Goal: Task Accomplishment & Management: Manage account settings

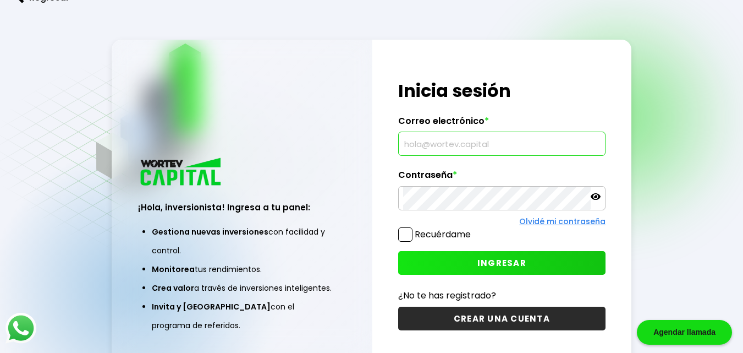
click at [451, 144] on input "text" at bounding box center [502, 143] width 198 height 23
type input "[EMAIL_ADDRESS][DOMAIN_NAME]"
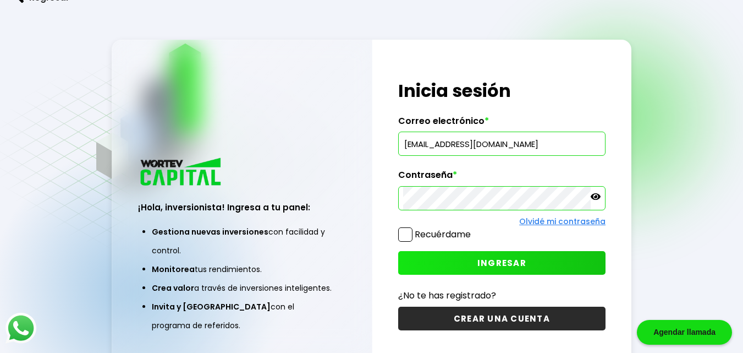
click at [597, 199] on icon at bounding box center [596, 196] width 10 height 7
click at [505, 262] on span "INGRESAR" at bounding box center [502, 263] width 49 height 12
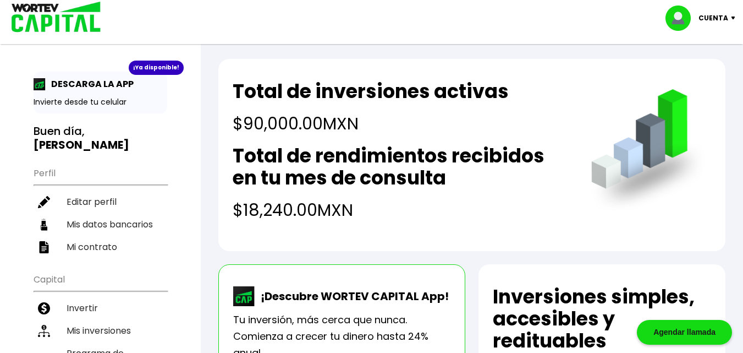
scroll to position [4, 0]
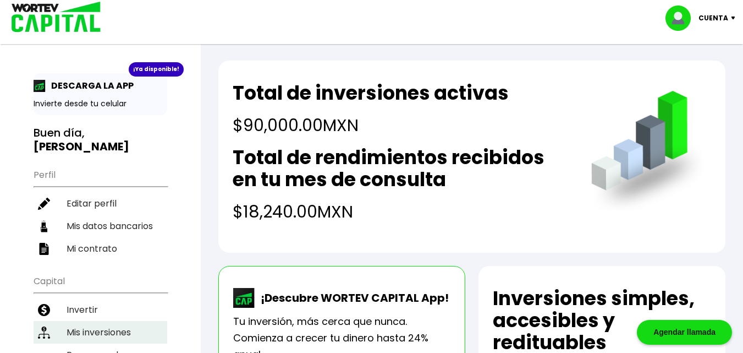
click at [106, 323] on li "Mis inversiones" at bounding box center [101, 332] width 134 height 23
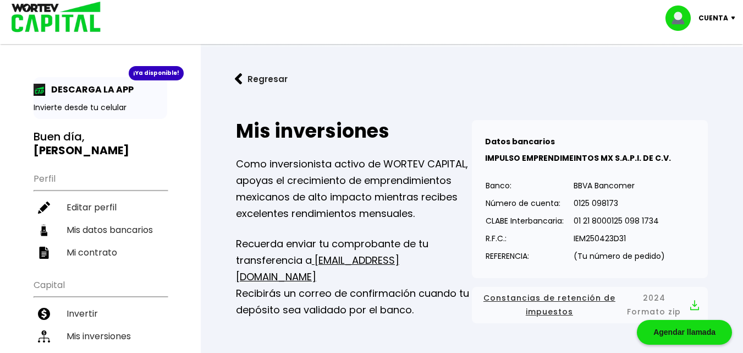
scroll to position [8, 0]
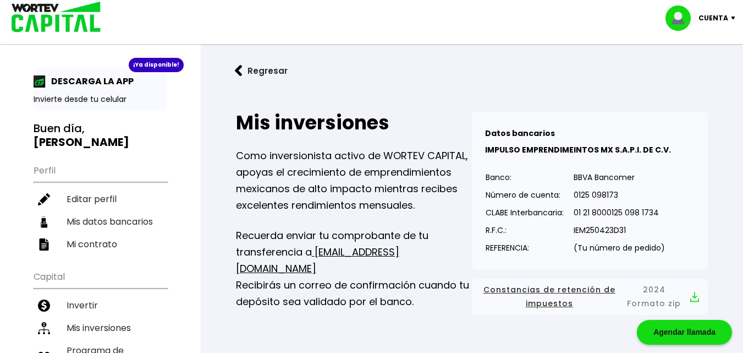
click at [717, 17] on p "Cuenta" at bounding box center [714, 18] width 30 height 17
click at [707, 73] on li "Cerrar sesión" at bounding box center [702, 73] width 88 height 23
